Goal: Communication & Community: Answer question/provide support

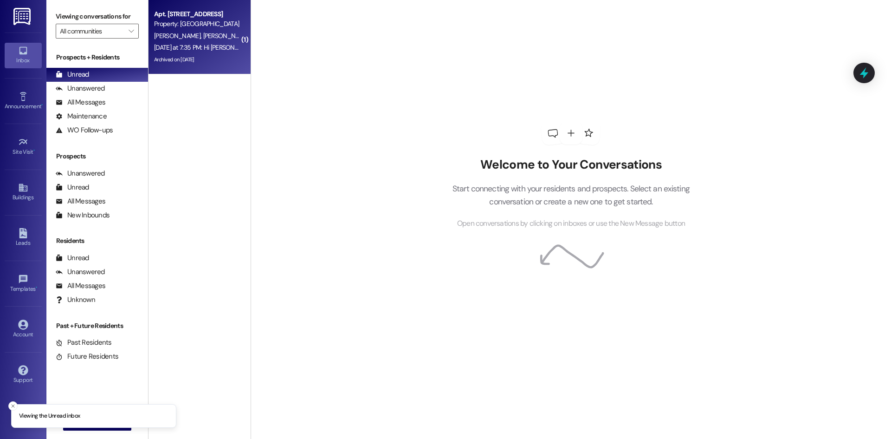
click at [173, 55] on div "Archived on [DATE]" at bounding box center [197, 60] width 88 height 12
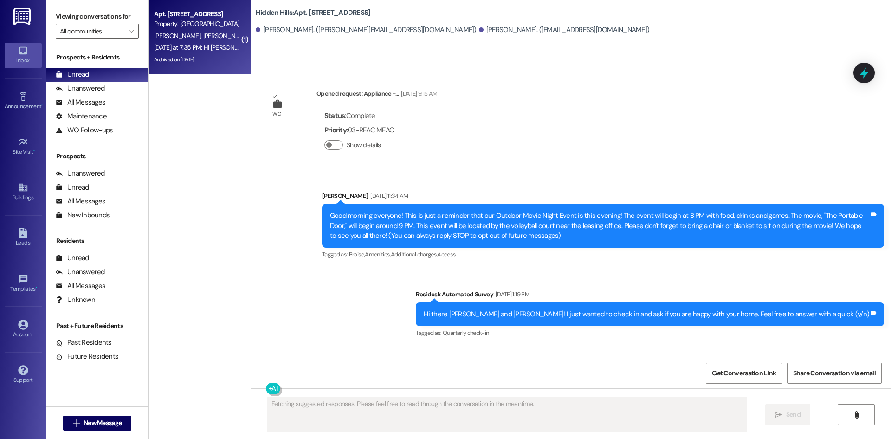
scroll to position [13558, 0]
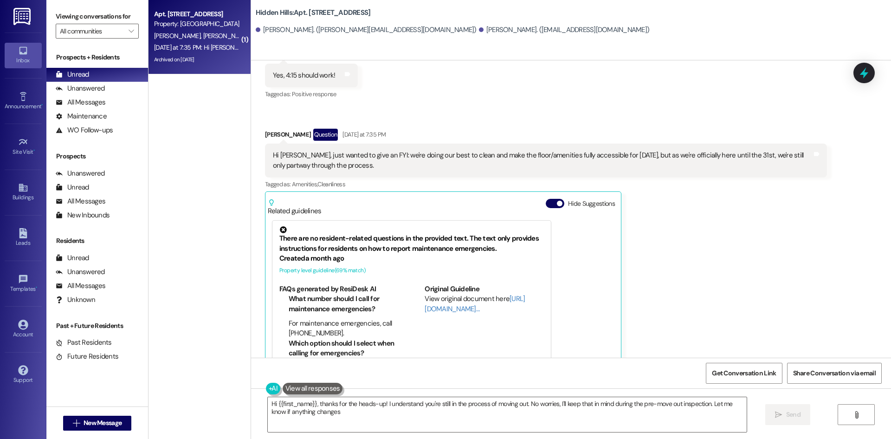
type textarea "Hi {{first_name}}, thanks for the heads-up! I understand you're still in the pr…"
click at [78, 104] on div "All Messages" at bounding box center [81, 102] width 50 height 10
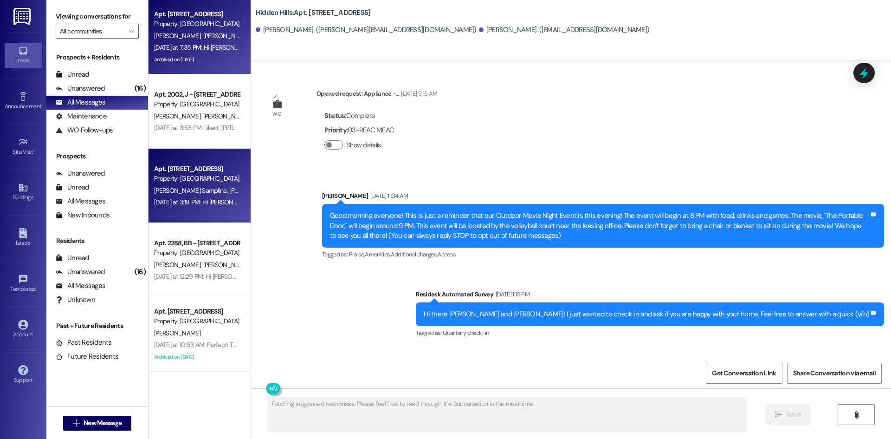
scroll to position [13558, 0]
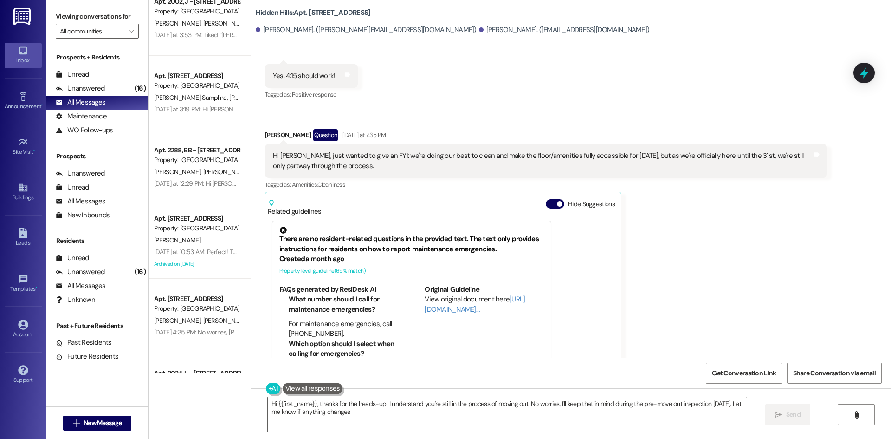
type textarea "Hi {{first_name}}, thanks for the heads-up! I understand you're still in the pr…"
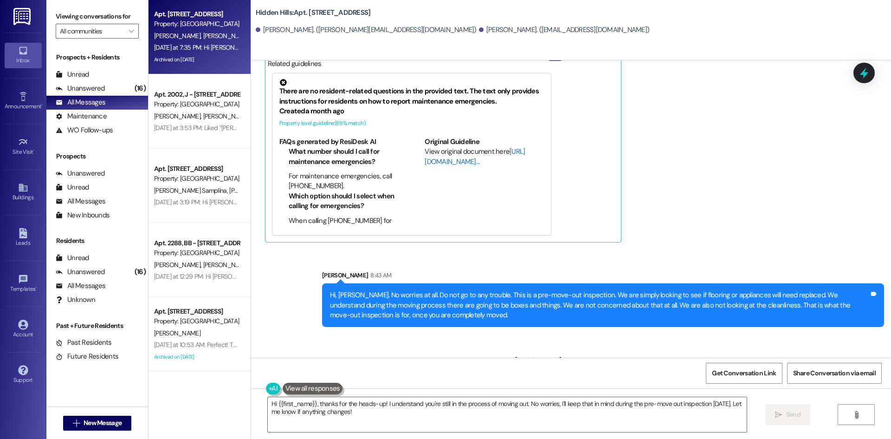
scroll to position [13707, 0]
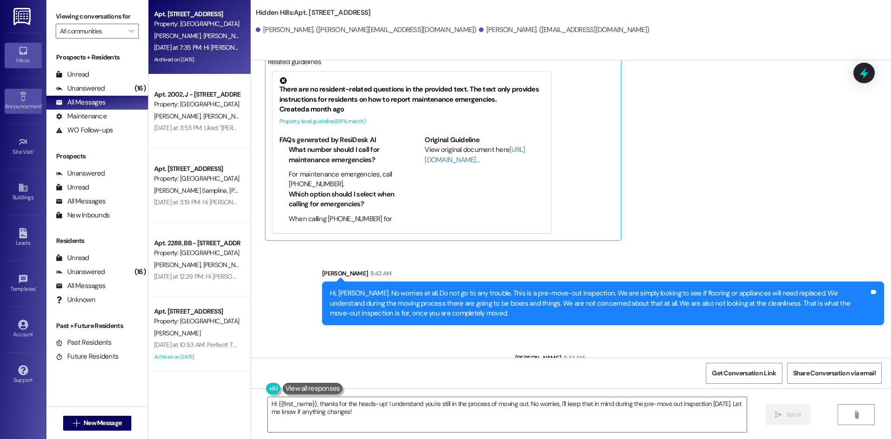
click at [34, 95] on link "Announcement •" at bounding box center [23, 101] width 37 height 25
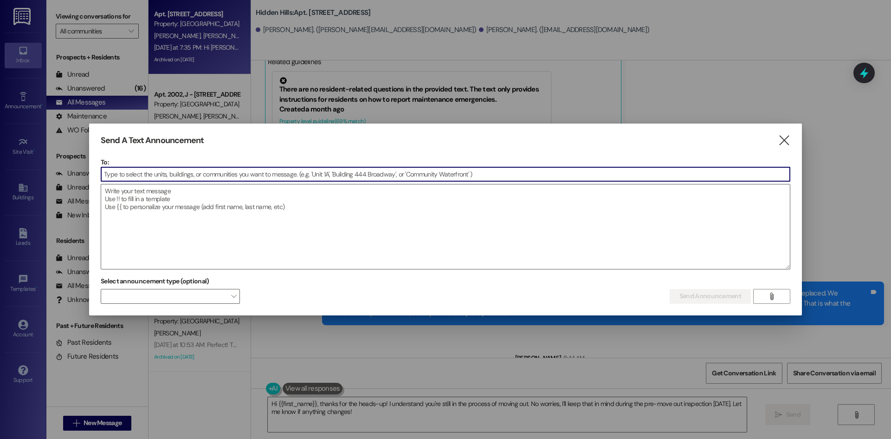
click at [128, 171] on input at bounding box center [445, 174] width 689 height 14
type input "a"
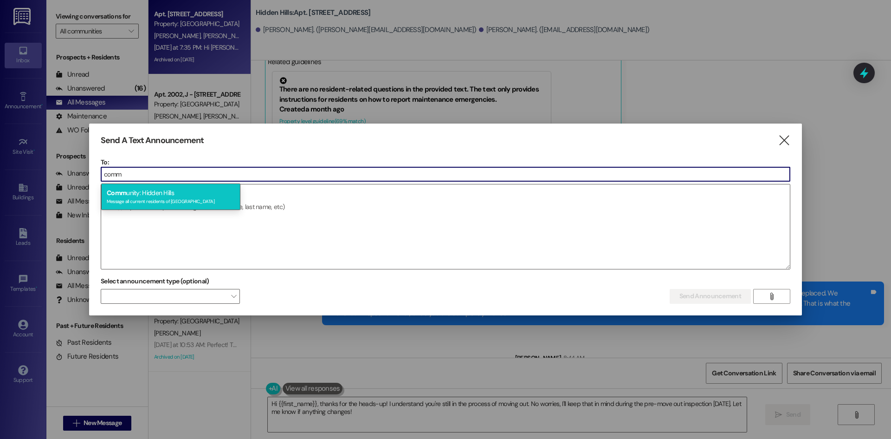
type input "comm"
click at [145, 197] on div "Message all current residents of [GEOGRAPHIC_DATA]" at bounding box center [171, 200] width 128 height 8
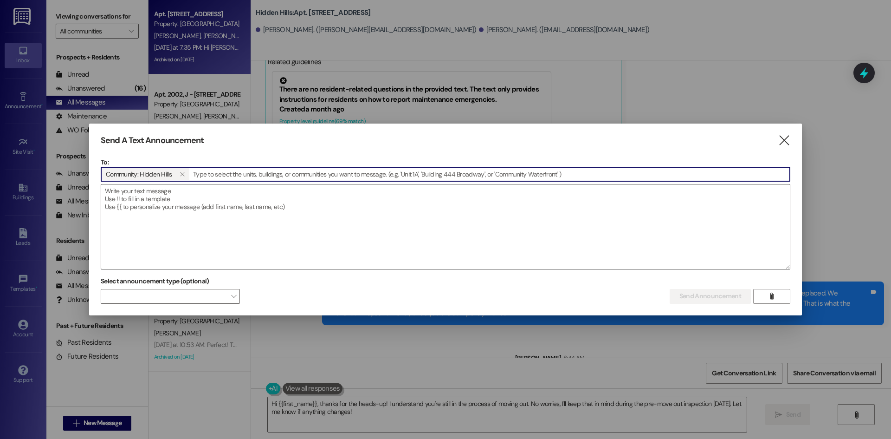
click at [142, 197] on textarea at bounding box center [445, 226] width 689 height 84
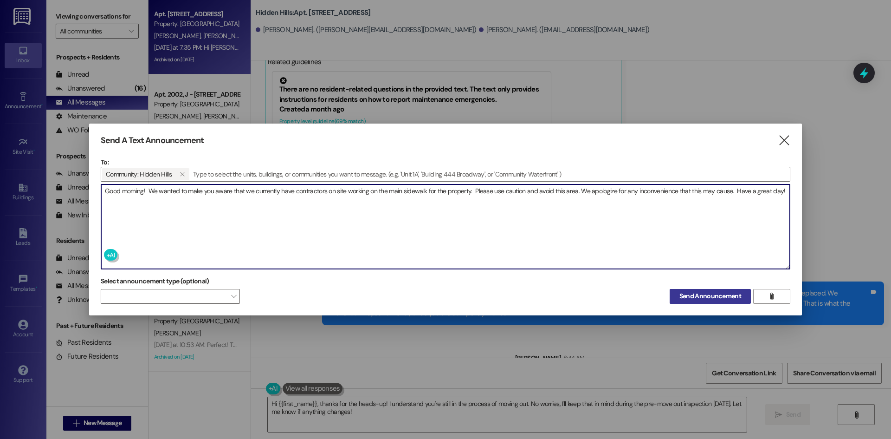
type textarea "Good morning! We wanted to make you aware that we currently have contractors on…"
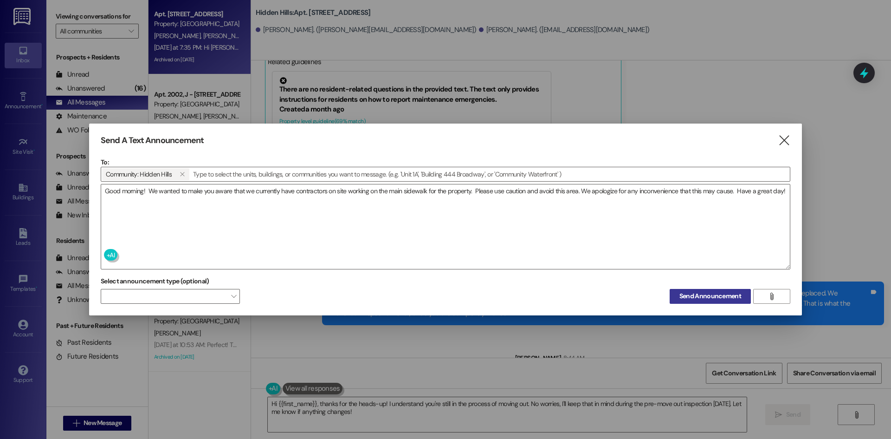
click at [741, 294] on span "Send Announcement" at bounding box center [710, 296] width 62 height 10
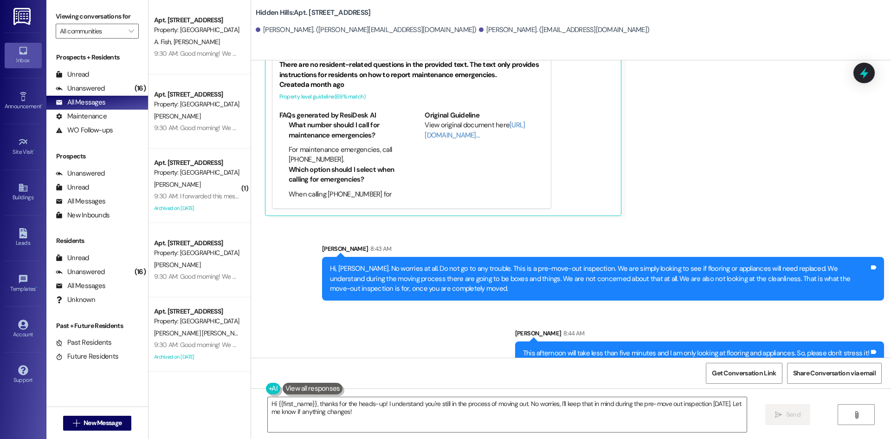
scroll to position [13782, 0]
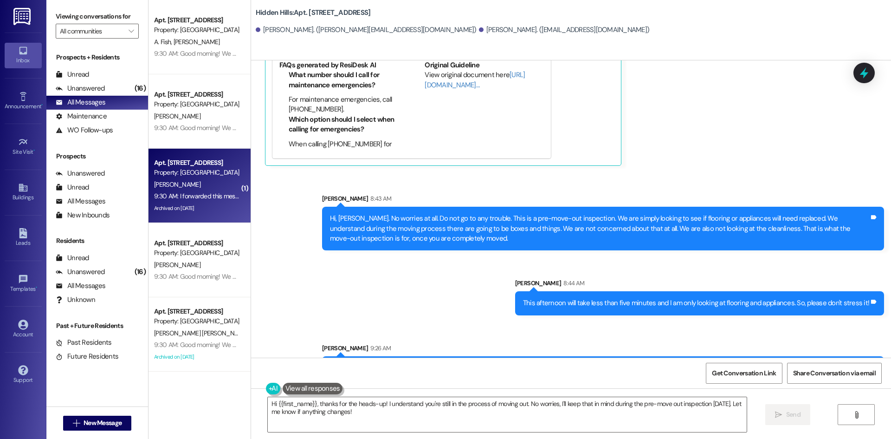
click at [200, 189] on div "[PERSON_NAME]" at bounding box center [197, 185] width 88 height 12
type textarea "Fetching suggested responses. Please feel free to read through the conversation…"
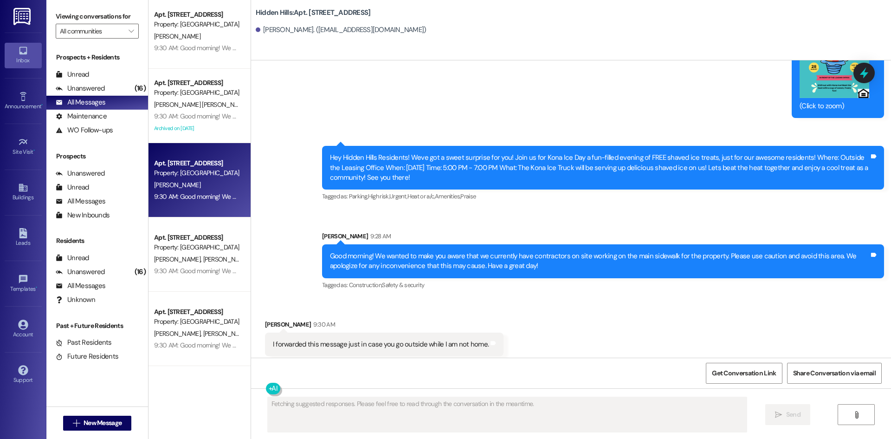
scroll to position [278, 0]
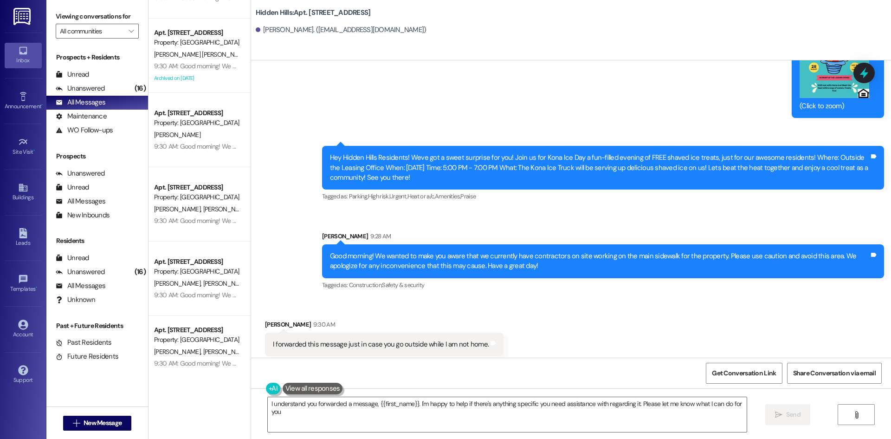
type textarea "I understand you forwarded a message, {{first_name}}. I'm happy to help if ther…"
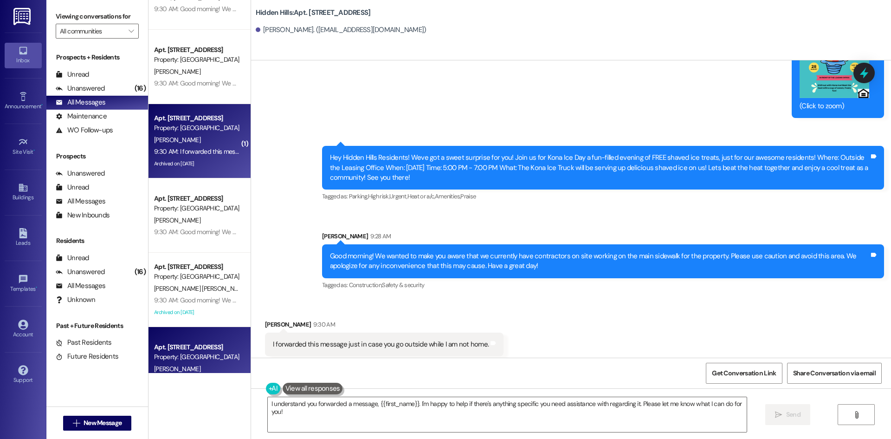
scroll to position [0, 0]
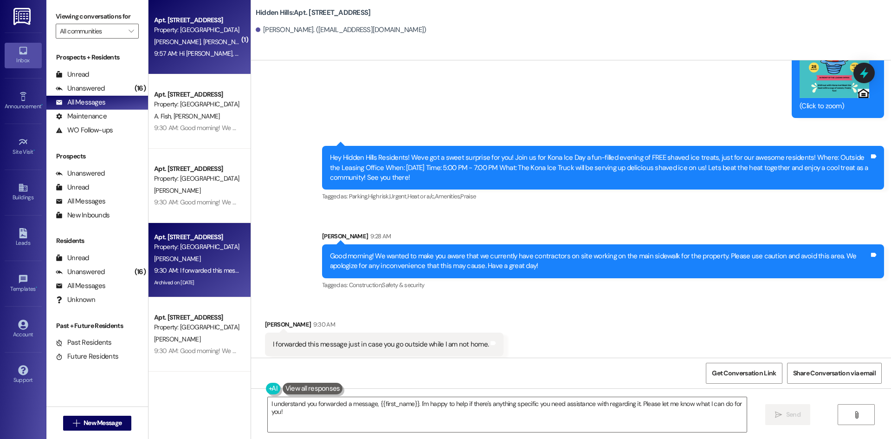
click at [190, 51] on div "9:57 AM: Hi [PERSON_NAME], will they need in the apartment [DATE]? If so do you…" at bounding box center [396, 53] width 484 height 8
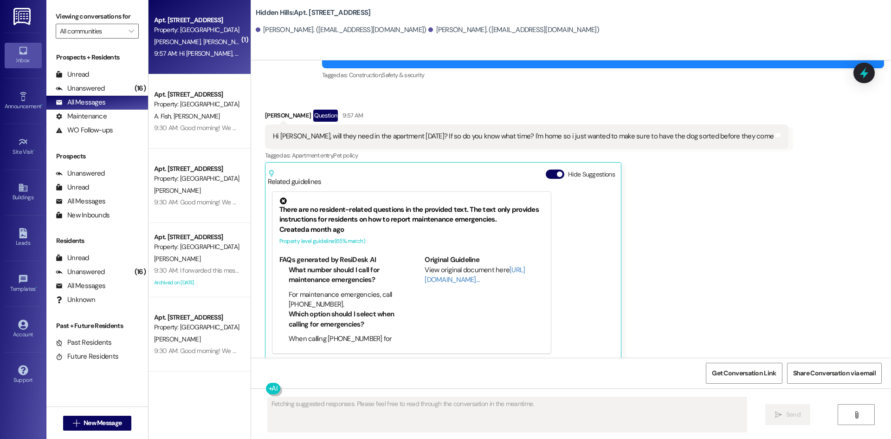
scroll to position [7566, 0]
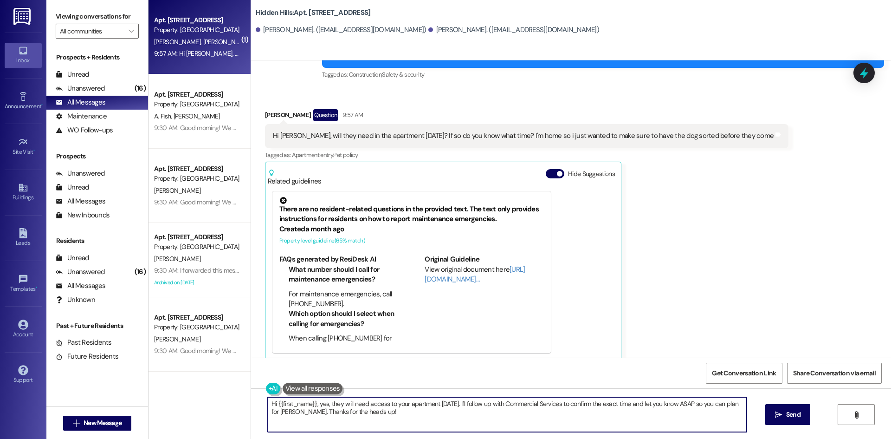
click at [501, 414] on textarea "Hi {{first_name}}, yes, they will need access to your apartment [DATE]. I'll fo…" at bounding box center [507, 414] width 479 height 35
click at [432, 403] on textarea "Hi [PERSON_NAME]! They will need to enter the apartment at some point, I am uns…" at bounding box center [507, 414] width 479 height 35
click at [719, 405] on textarea "Hi [PERSON_NAME]! They will need to enter the apartment at some point to change…" at bounding box center [507, 414] width 479 height 35
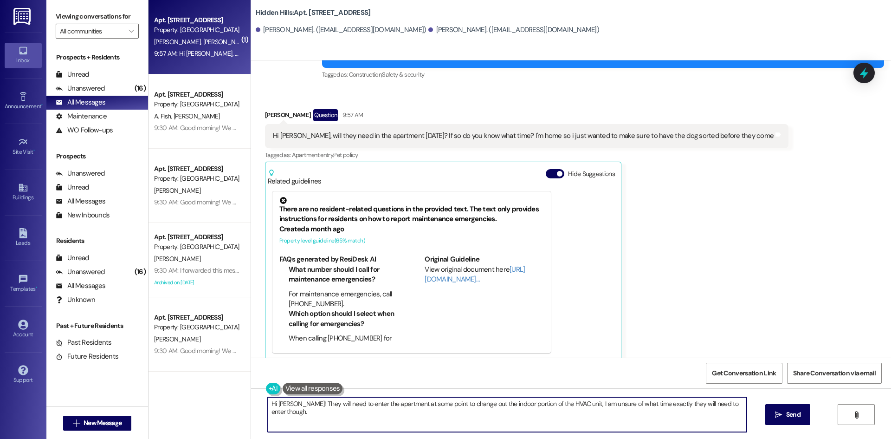
click at [743, 407] on textarea "Hi [PERSON_NAME]! They will need to enter the apartment at some point to change…" at bounding box center [507, 414] width 479 height 35
type textarea "Hi [PERSON_NAME]! They will need to enter the apartment at some point to change…"
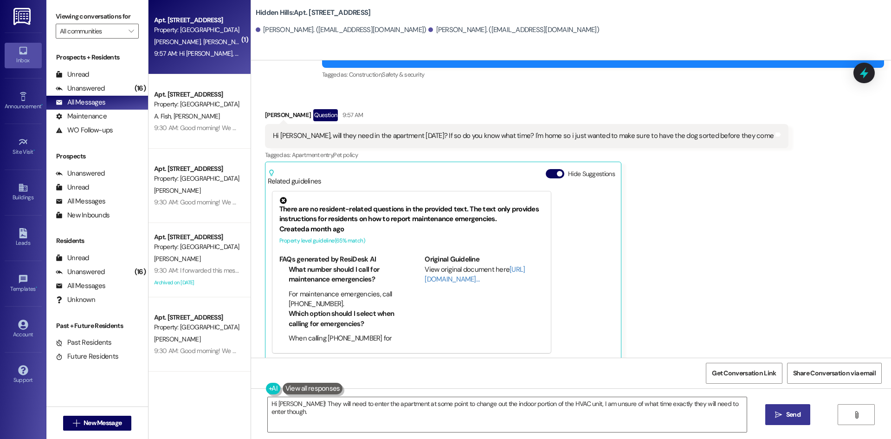
click at [786, 414] on span "Send" at bounding box center [793, 414] width 14 height 10
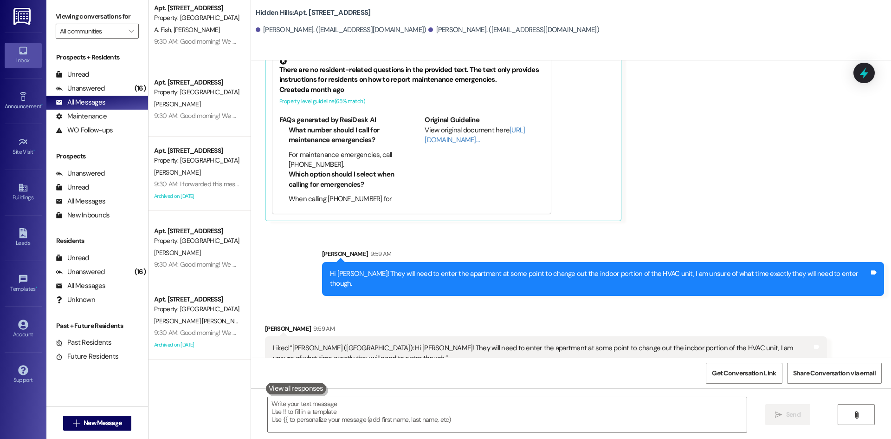
scroll to position [0, 0]
